Goal: Task Accomplishment & Management: Use online tool/utility

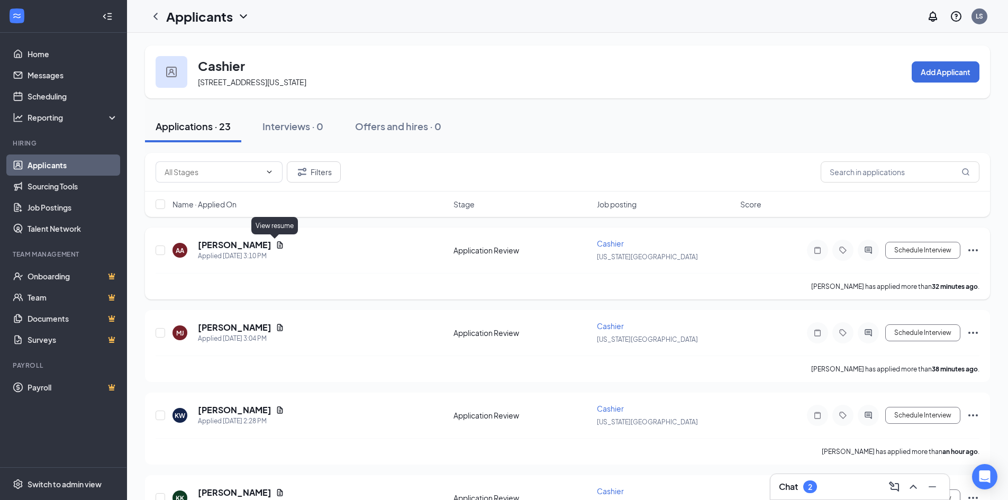
click at [276, 243] on icon "Document" at bounding box center [280, 245] width 8 height 8
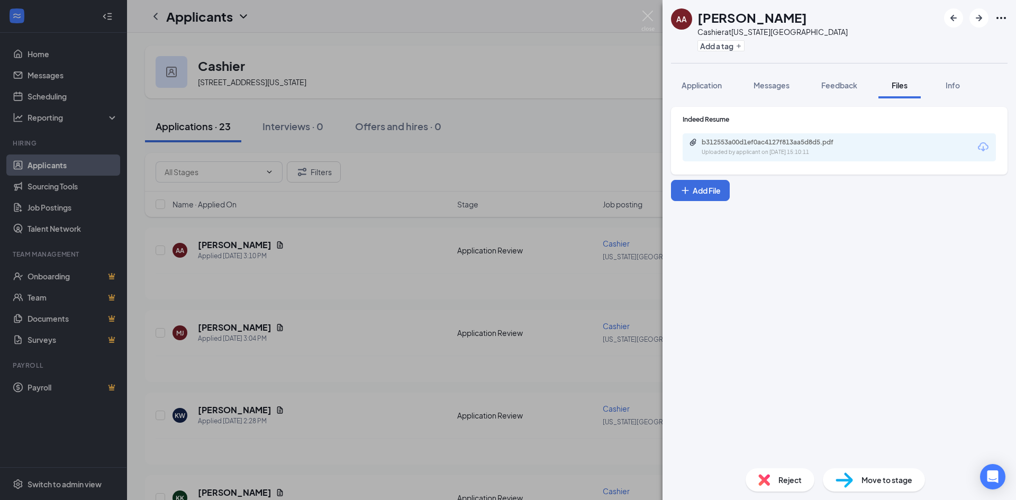
click at [761, 162] on div "Indeed Resume b312553a00d1ef0ac4127f813aa5d8d5.pdf Uploaded by applicant on [DA…" at bounding box center [839, 141] width 336 height 68
click at [765, 151] on div "Uploaded by applicant on [DATE] 15:10:11" at bounding box center [780, 152] width 159 height 8
click at [647, 18] on img at bounding box center [647, 21] width 13 height 21
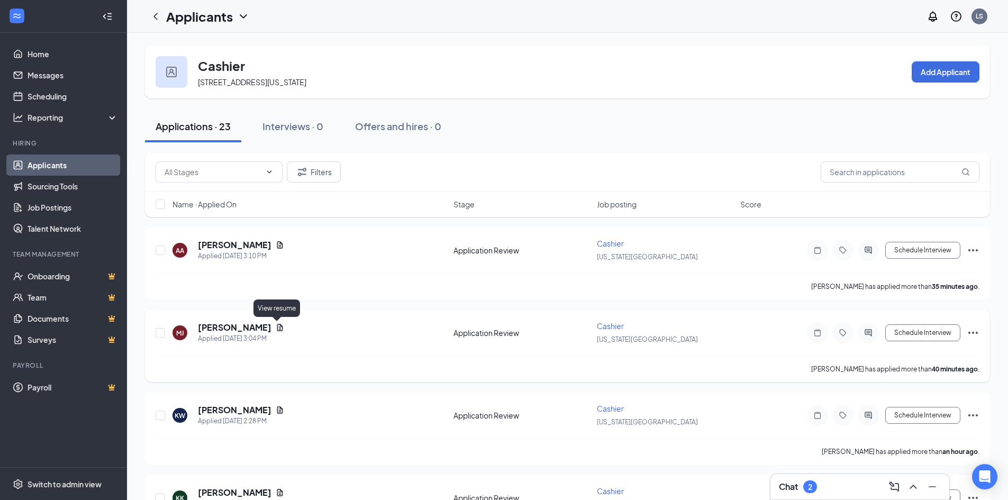
click at [276, 323] on icon "Document" at bounding box center [280, 327] width 8 height 8
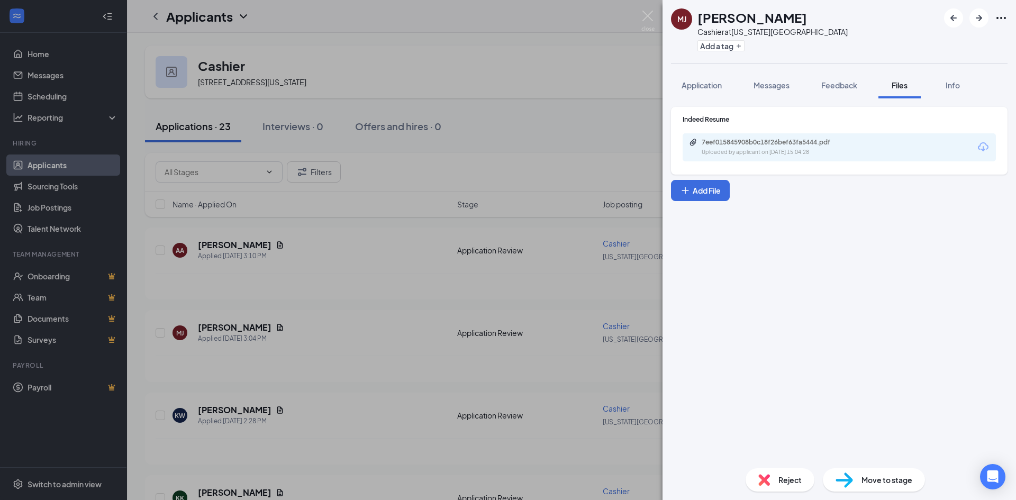
click at [728, 155] on div "Uploaded by applicant on [DATE] 15:04:28" at bounding box center [780, 152] width 159 height 8
click at [647, 17] on img at bounding box center [647, 21] width 13 height 21
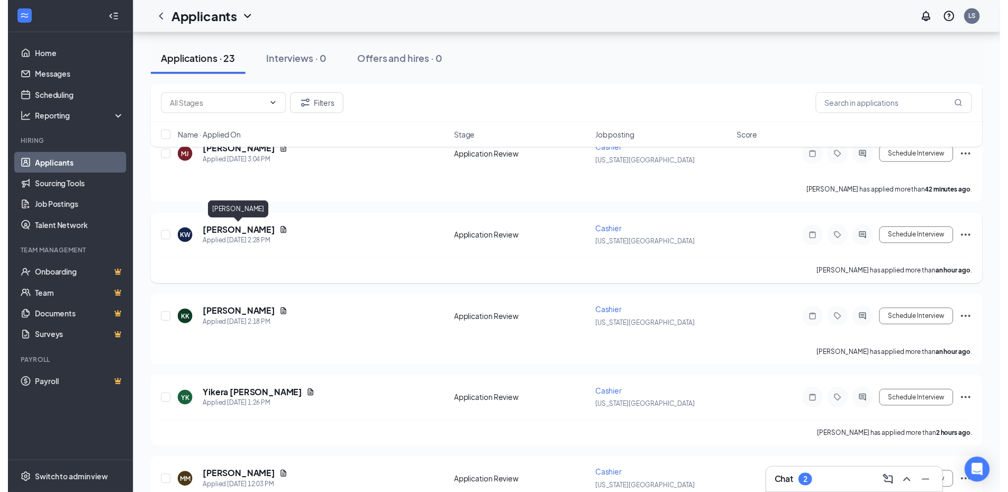
scroll to position [212, 0]
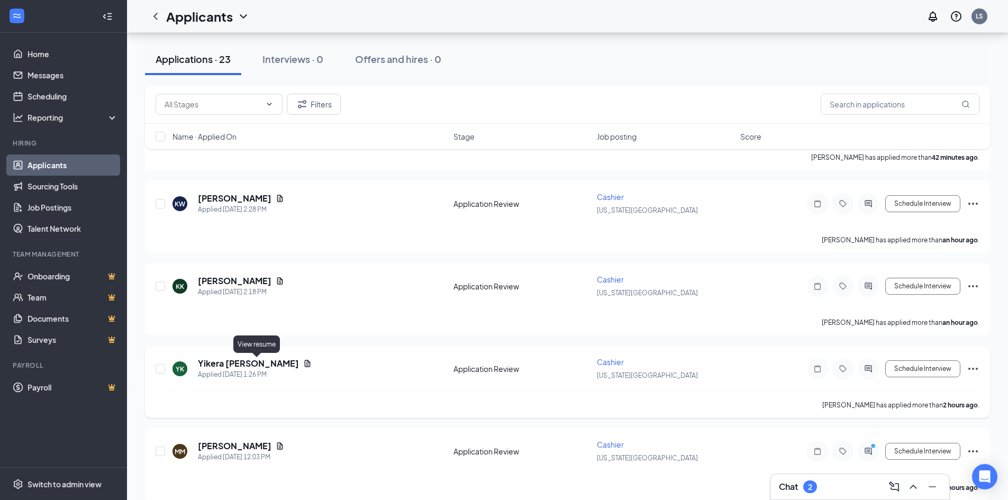
click at [303, 364] on icon "Document" at bounding box center [307, 363] width 8 height 8
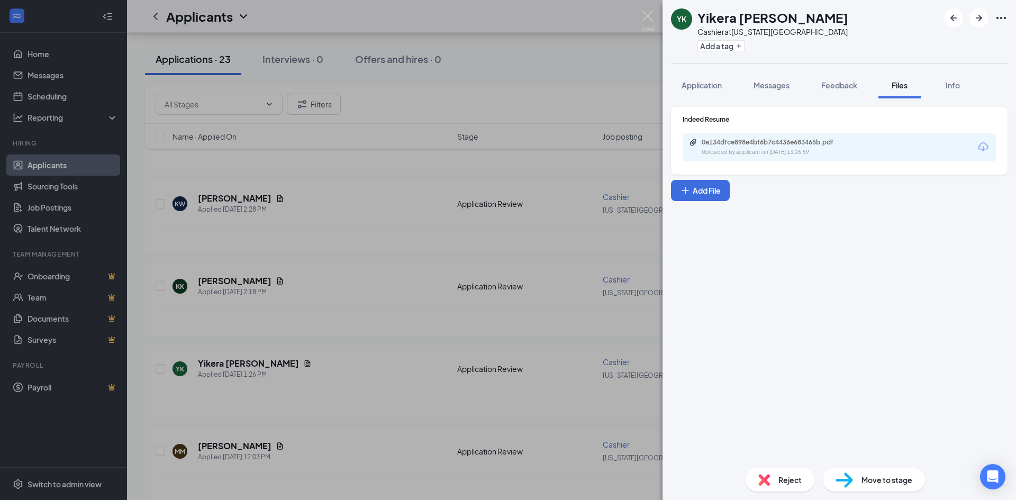
click at [733, 151] on div "Uploaded by applicant on [DATE] 13:26:59" at bounding box center [780, 152] width 159 height 8
click at [733, 147] on div "0e134dfce898e4bf6b7c4436e683465b.pdf Uploaded by applicant on [DATE] 13:26:59" at bounding box center [774, 147] width 171 height 19
click at [657, 19] on div "YK Yikera [PERSON_NAME] Cashier at [US_STATE][GEOGRAPHIC_DATA] Add a tag Applic…" at bounding box center [508, 250] width 1016 height 500
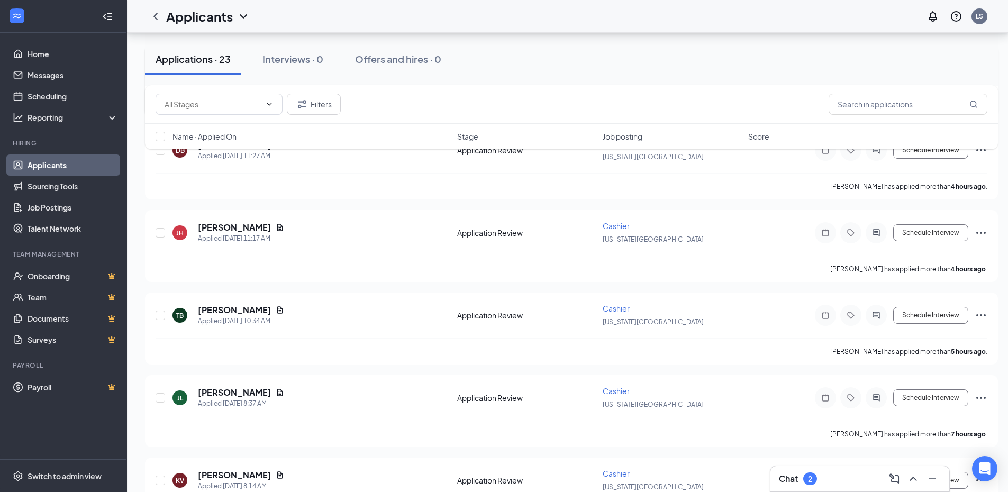
scroll to position [635, 0]
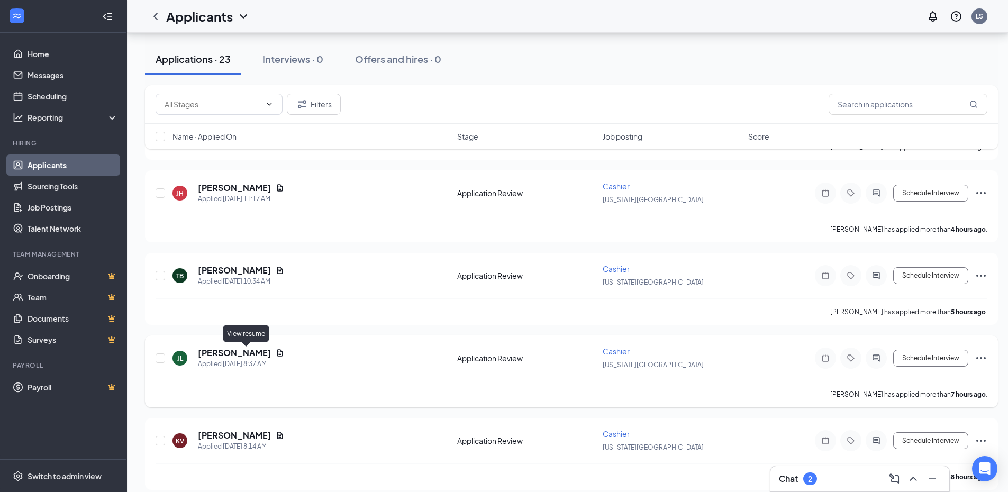
click at [277, 350] on icon "Document" at bounding box center [280, 352] width 6 height 7
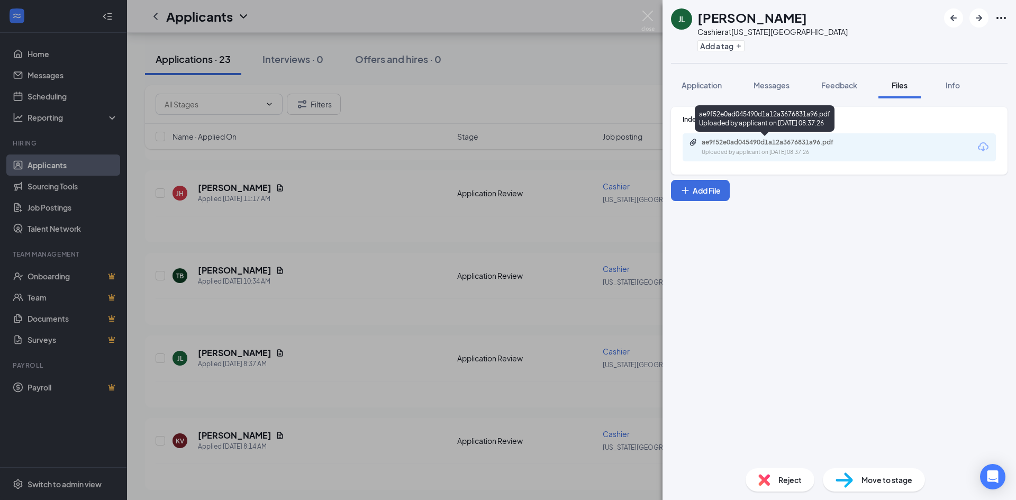
click at [785, 144] on div "ae9f52e0ad045490d1a12a3676831a96.pdf" at bounding box center [775, 142] width 148 height 8
click at [651, 21] on img at bounding box center [647, 21] width 13 height 21
